Goal: Find specific page/section

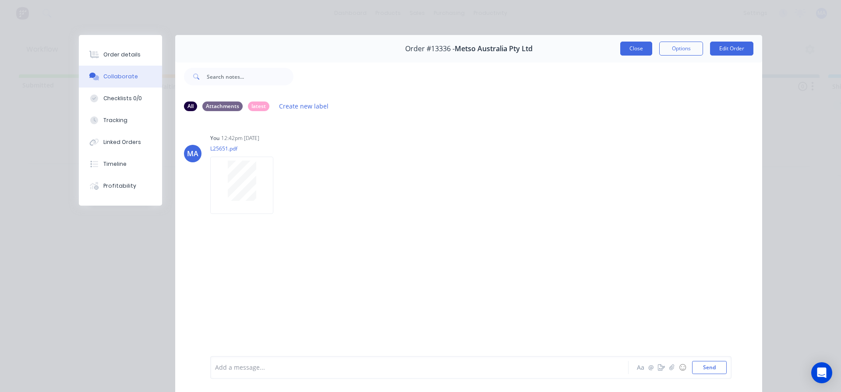
click at [641, 49] on button "Close" at bounding box center [636, 49] width 32 height 14
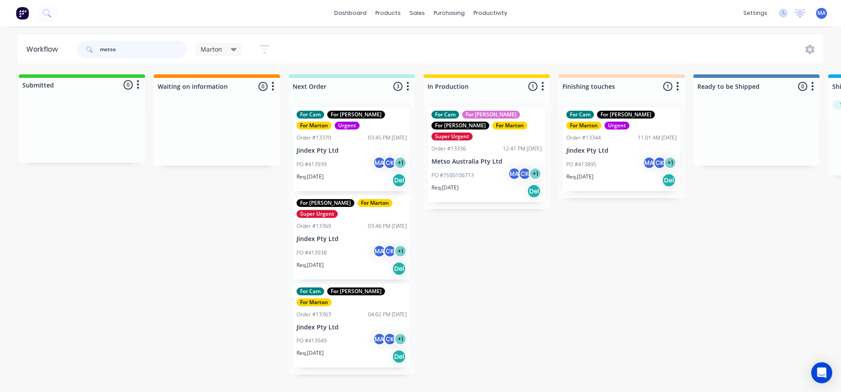
click at [144, 51] on input "metso" at bounding box center [143, 50] width 87 height 18
click at [389, 49] on div "Marton Save new view None edit Marton (Default) edit For Cam edit For [PERSON_N…" at bounding box center [449, 49] width 748 height 26
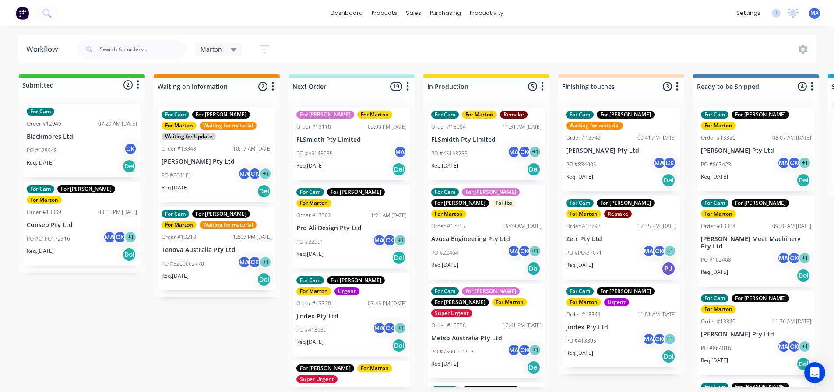
click at [76, 322] on div "Submitted 2 Status colour #32CD32 hex #32CD32 Save Cancel Summaries Total order…" at bounding box center [596, 230] width 1207 height 313
click at [330, 45] on div "Marton Save new view None edit Marton (Default) edit For Cam edit For [PERSON_N…" at bounding box center [446, 49] width 742 height 26
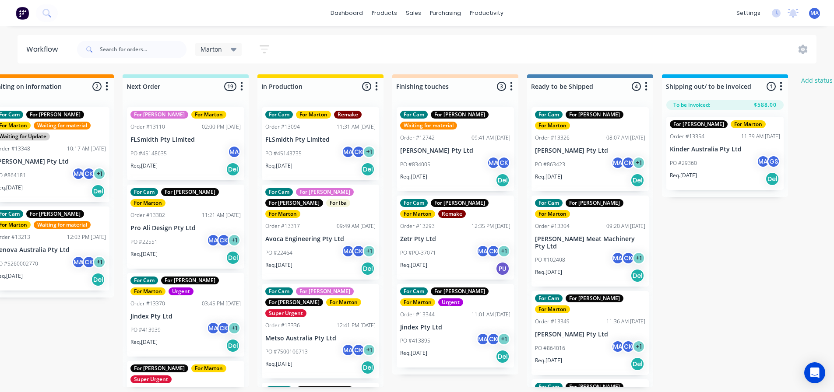
scroll to position [0, 111]
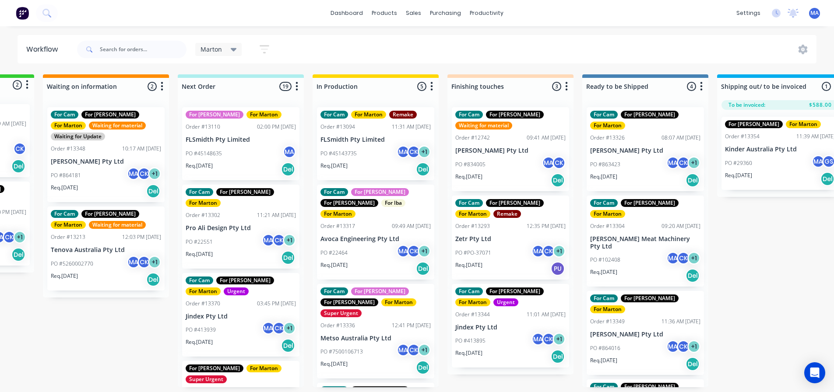
click at [470, 384] on div "Submitted 2 Status colour #32CD32 hex #32CD32 Save Cancel Summaries Total order…" at bounding box center [486, 230] width 1207 height 313
click at [393, 55] on div "Marton Save new view None edit Marton (Default) edit For Cam edit For [PERSON_N…" at bounding box center [446, 49] width 742 height 26
